Goal: Find specific page/section

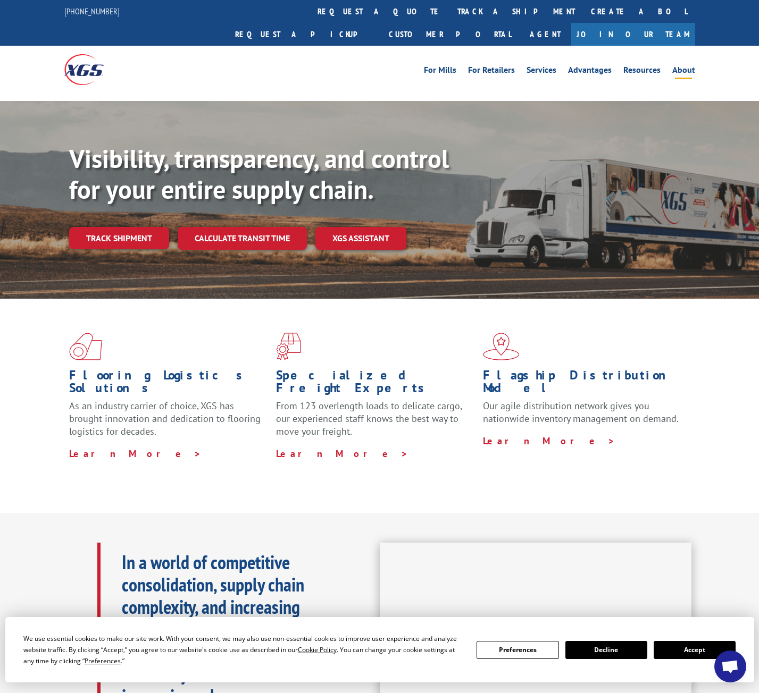
click at [684, 66] on link "About" at bounding box center [683, 72] width 23 height 12
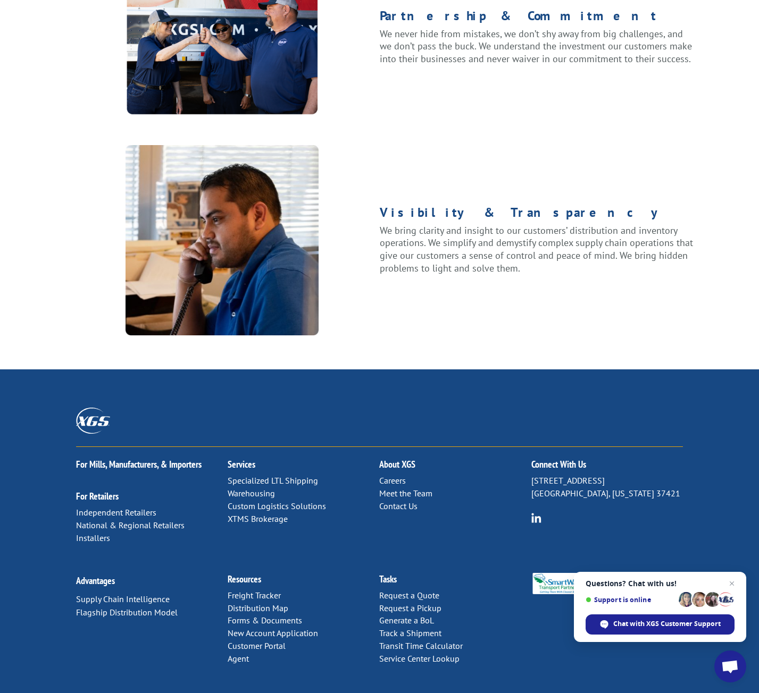
scroll to position [1160, 0]
click at [399, 500] on link "Contact Us" at bounding box center [398, 505] width 38 height 11
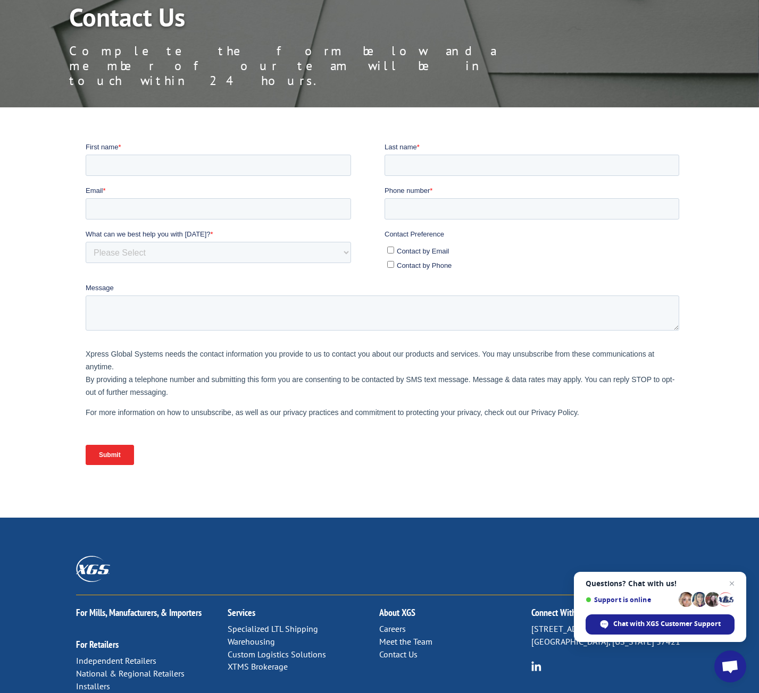
scroll to position [263, 0]
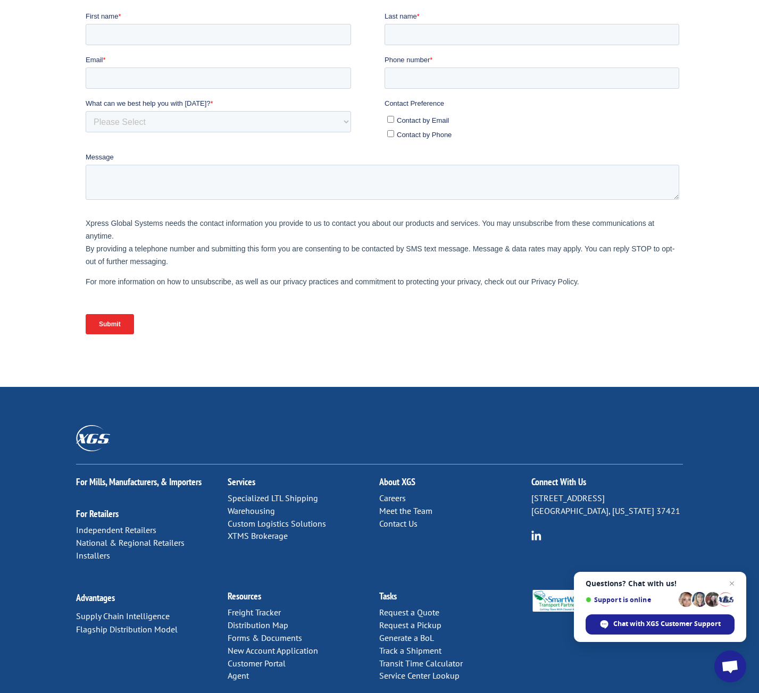
click at [282, 620] on link "Distribution Map" at bounding box center [258, 625] width 61 height 11
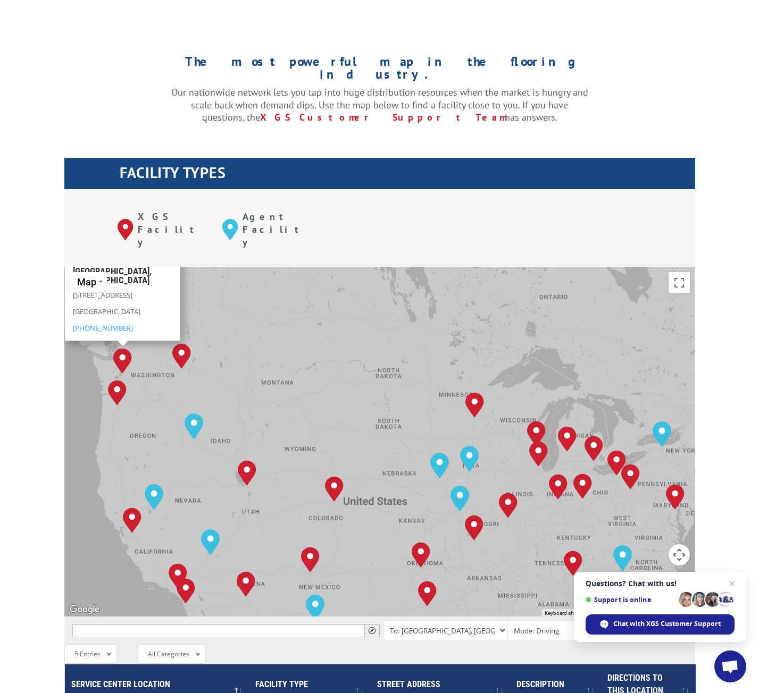
scroll to position [266, 0]
